Goal: Entertainment & Leisure: Browse casually

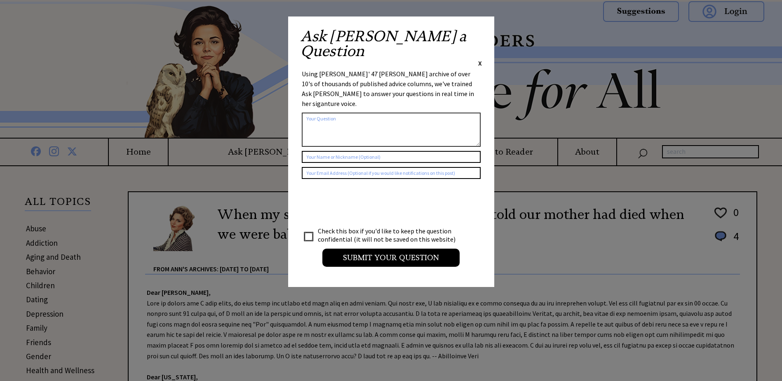
click at [480, 59] on span "X" at bounding box center [480, 63] width 4 height 8
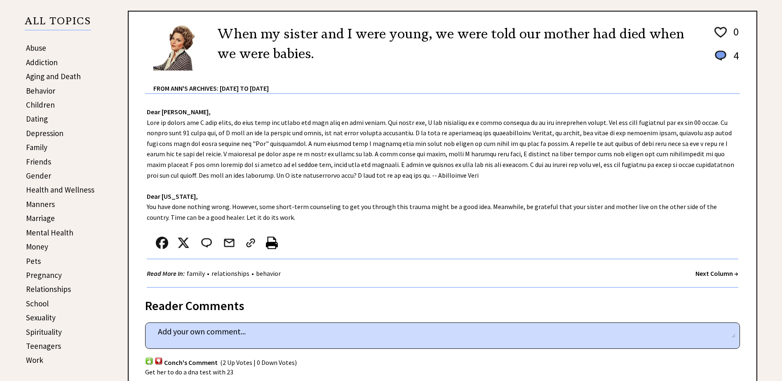
scroll to position [206, 0]
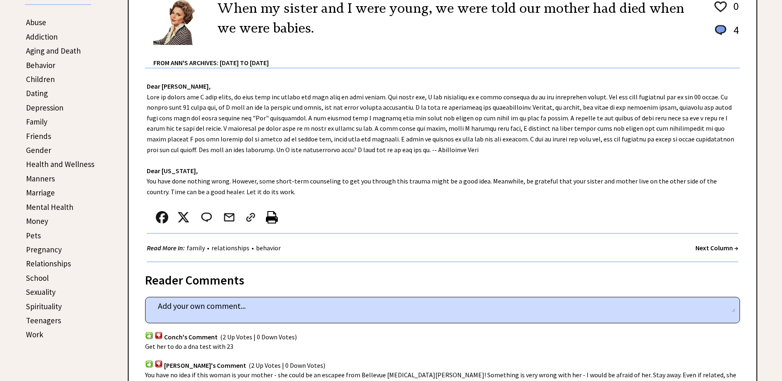
click at [706, 249] on strong "Next Column →" at bounding box center [717, 248] width 43 height 8
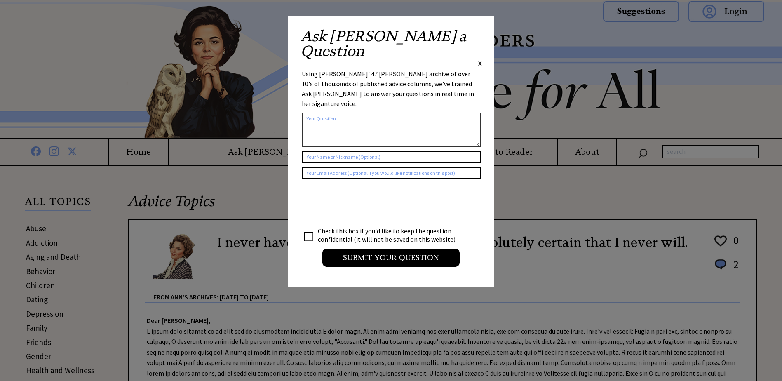
click at [479, 59] on span "X" at bounding box center [480, 63] width 4 height 8
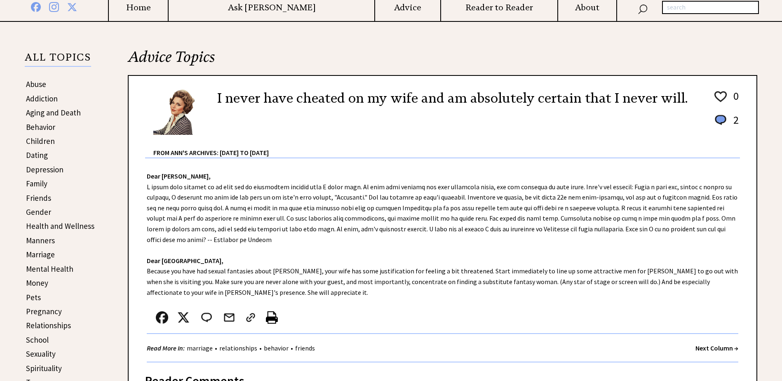
scroll to position [165, 0]
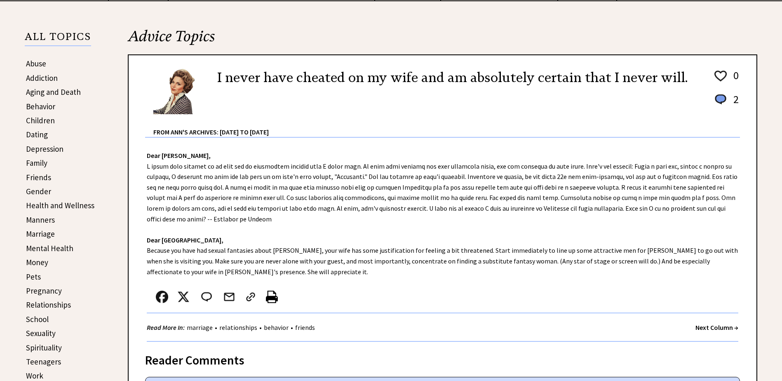
click at [704, 329] on strong "Next Column →" at bounding box center [717, 327] width 43 height 8
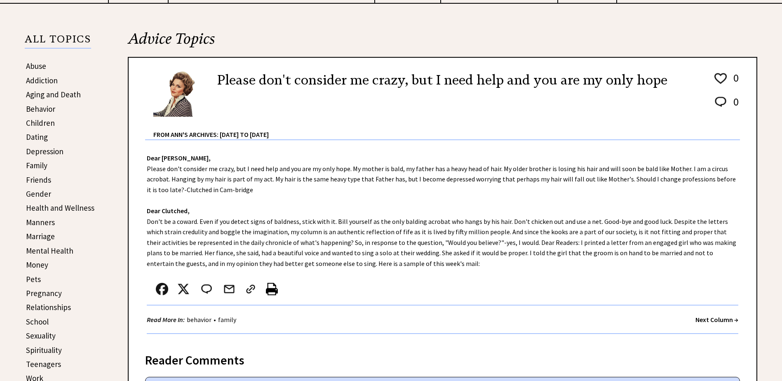
scroll to position [165, 0]
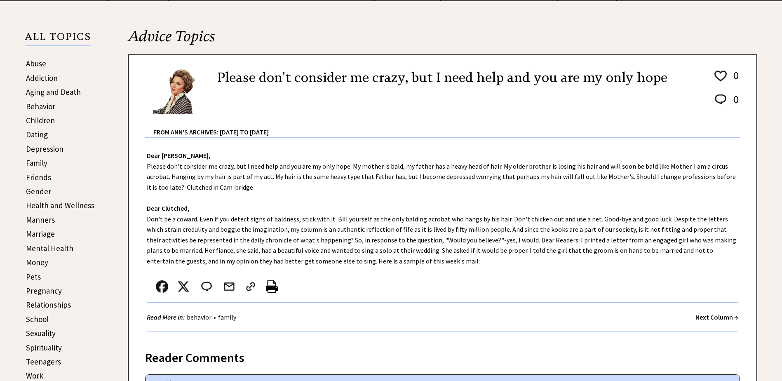
click at [699, 317] on strong "Next Column →" at bounding box center [717, 317] width 43 height 8
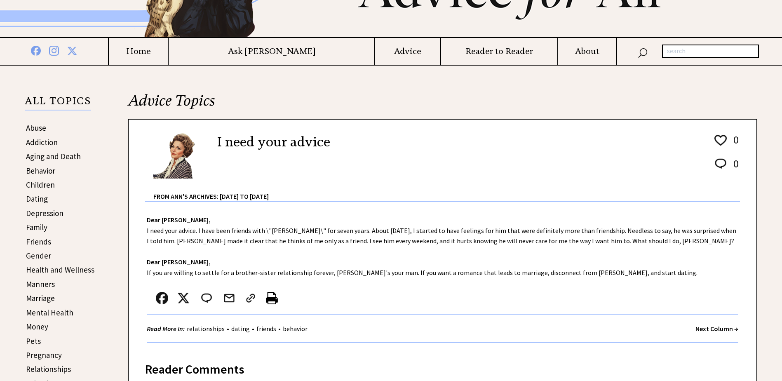
scroll to position [124, 0]
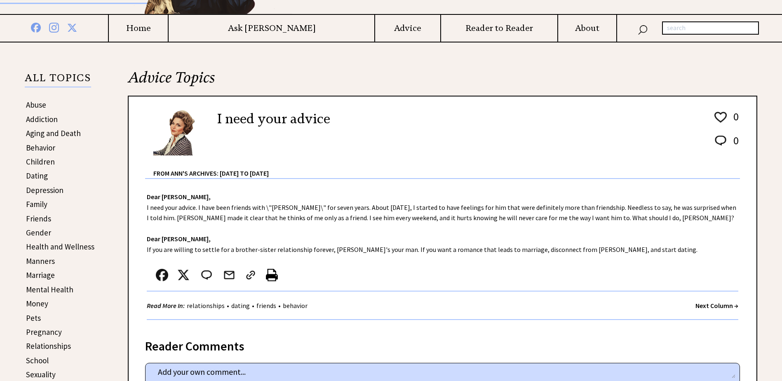
click at [697, 304] on strong "Next Column →" at bounding box center [717, 305] width 43 height 8
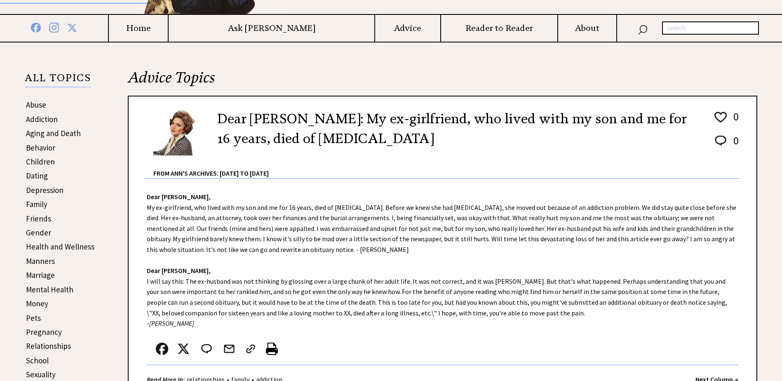
scroll to position [165, 0]
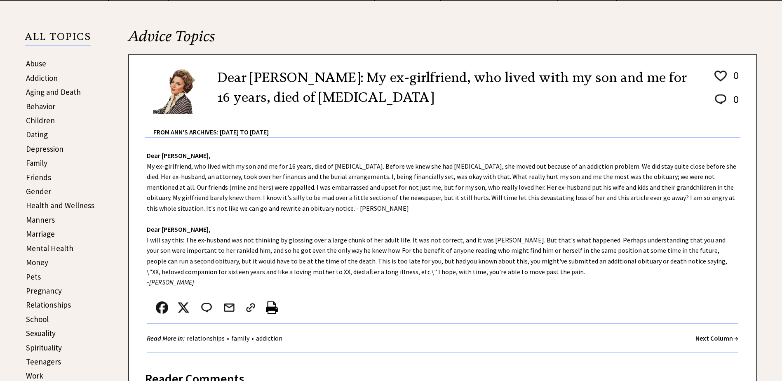
click at [696, 336] on strong "Next Column →" at bounding box center [717, 338] width 43 height 8
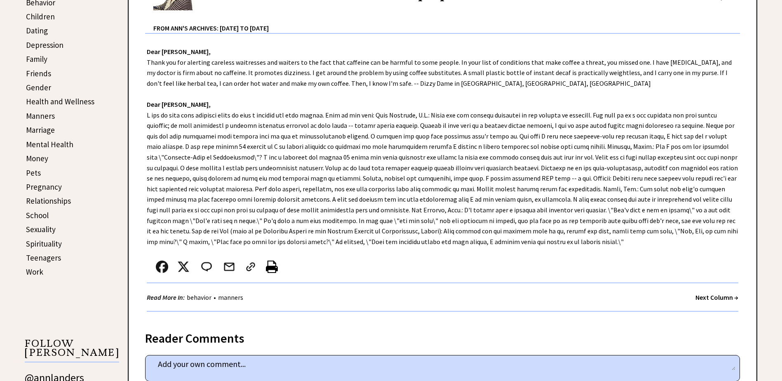
scroll to position [289, 0]
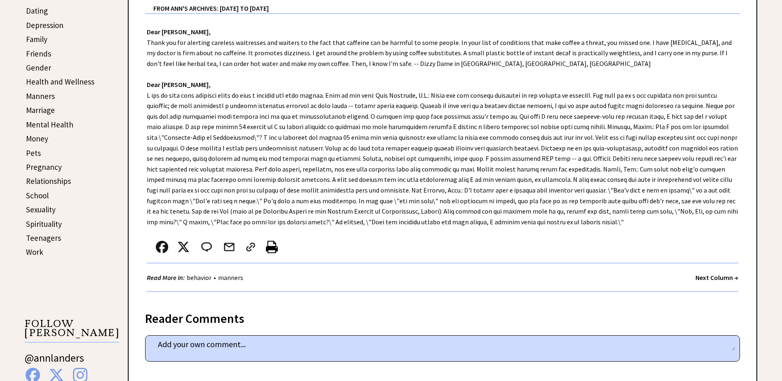
click at [703, 277] on strong "Next Column →" at bounding box center [717, 277] width 43 height 8
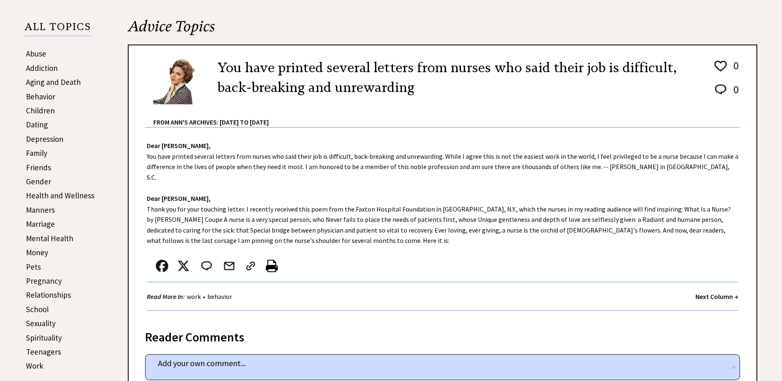
scroll to position [206, 0]
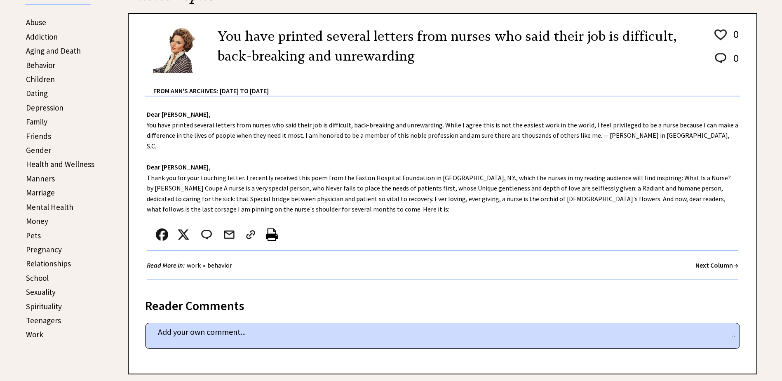
click at [699, 261] on strong "Next Column →" at bounding box center [717, 265] width 43 height 8
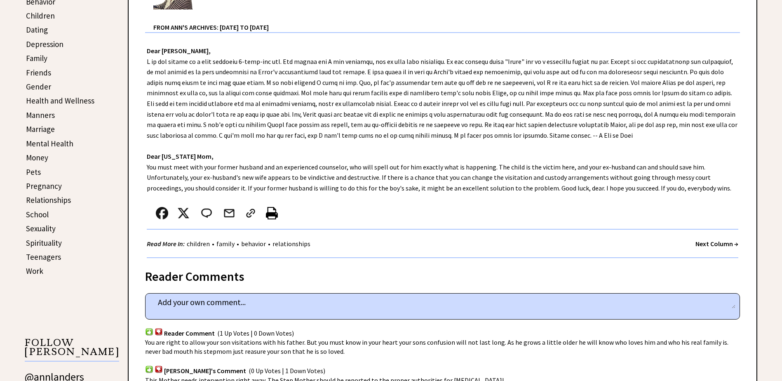
scroll to position [289, 0]
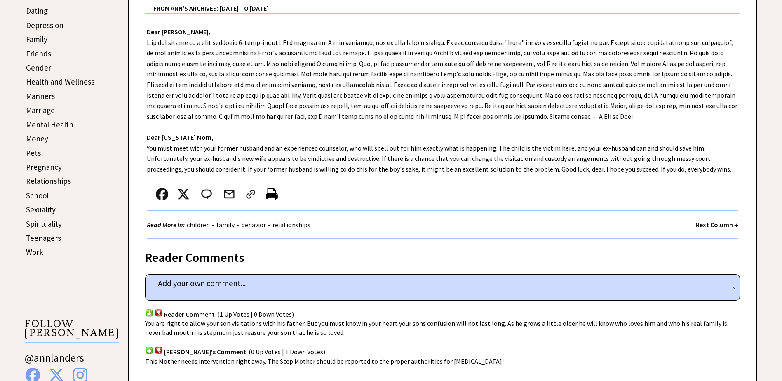
click at [715, 226] on strong "Next Column →" at bounding box center [717, 225] width 43 height 8
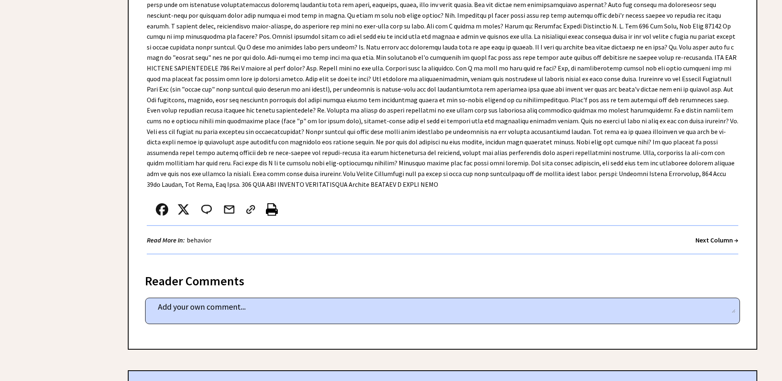
scroll to position [1072, 0]
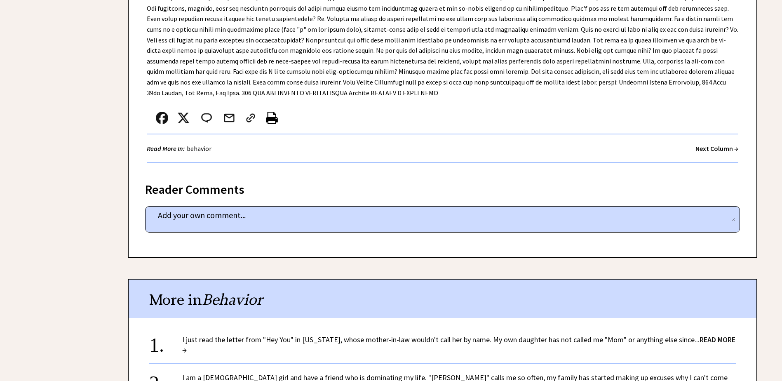
drag, startPoint x: 709, startPoint y: 127, endPoint x: 687, endPoint y: 132, distance: 22.8
click at [709, 144] on strong "Next Column →" at bounding box center [717, 148] width 43 height 8
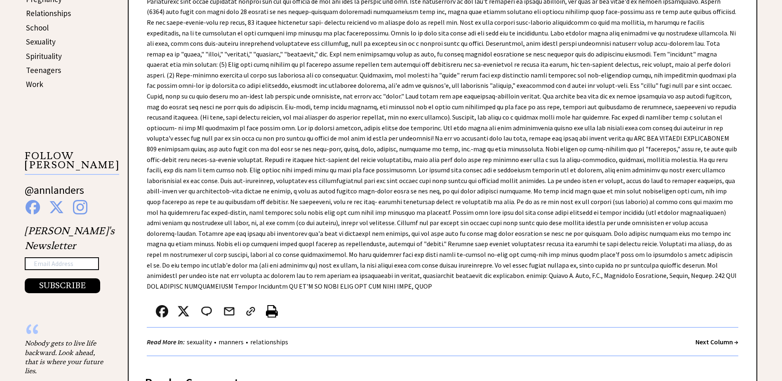
scroll to position [495, 0]
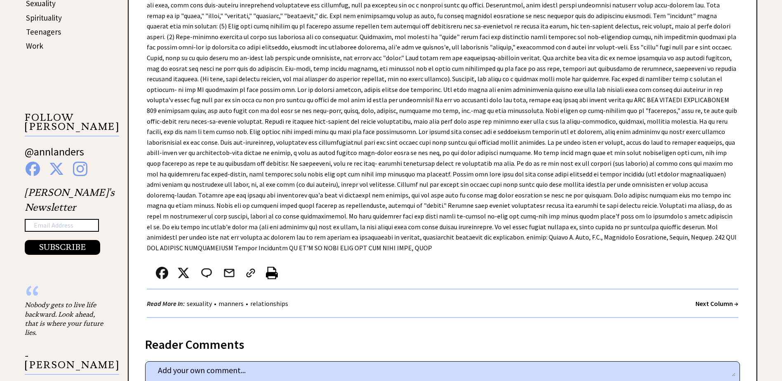
click at [701, 299] on strong "Next Column →" at bounding box center [717, 303] width 43 height 8
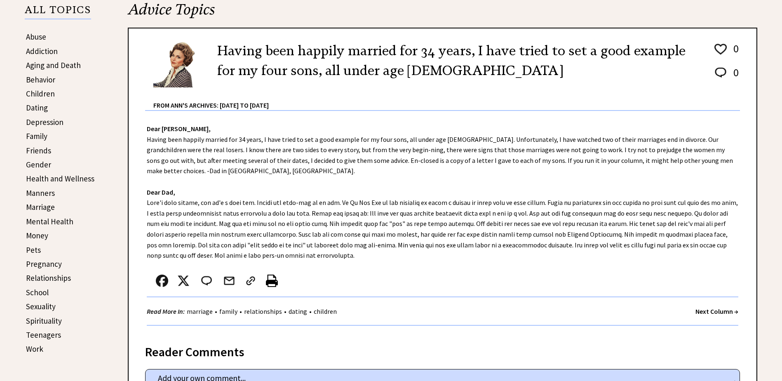
scroll to position [206, 0]
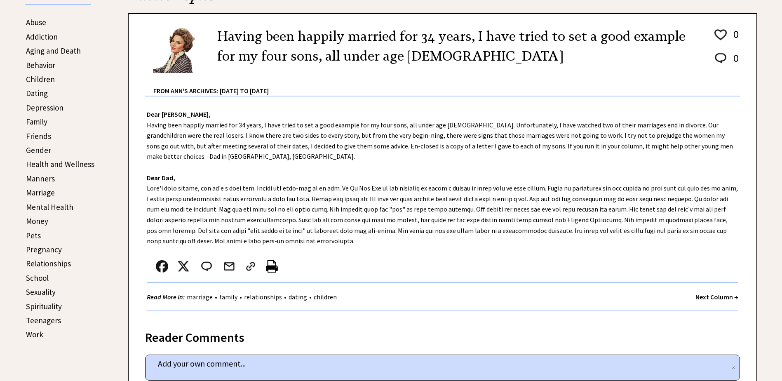
click at [703, 297] on strong "Next Column →" at bounding box center [717, 297] width 43 height 8
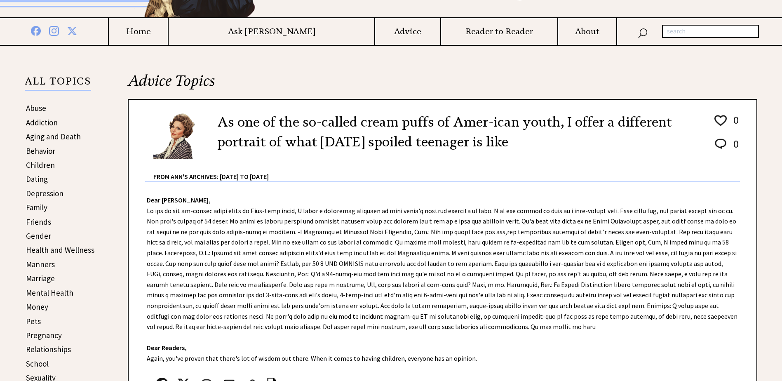
scroll to position [124, 0]
